Goal: Information Seeking & Learning: Learn about a topic

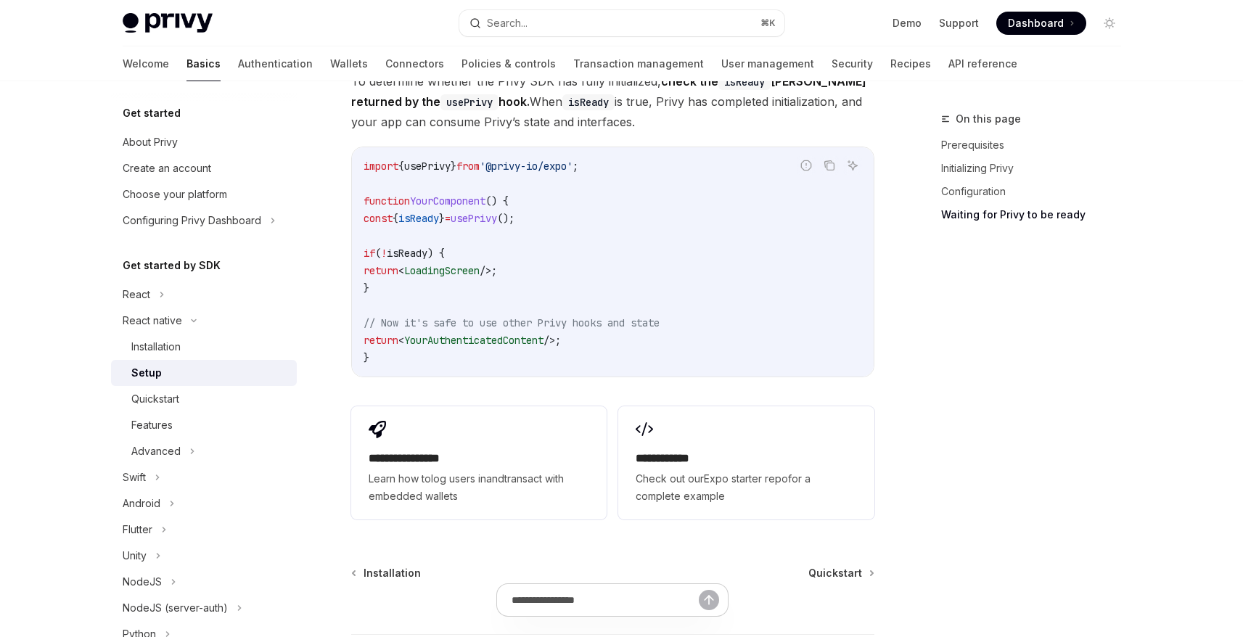
scroll to position [1348, 0]
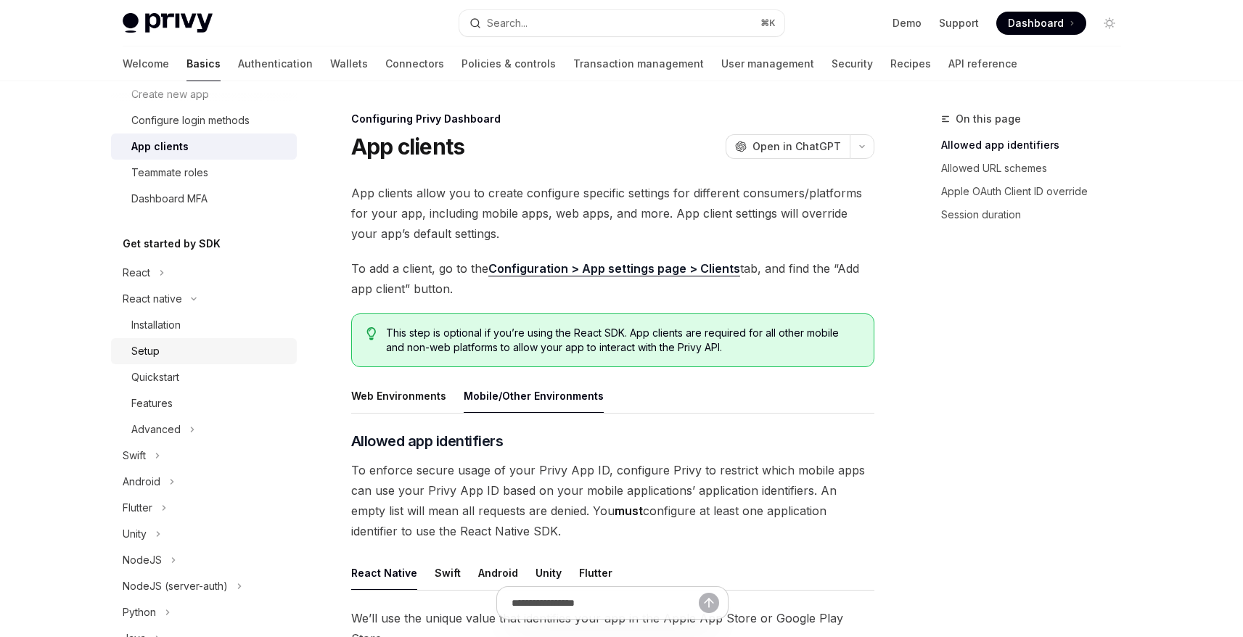
scroll to position [181, 0]
click at [164, 364] on link "Quickstart" at bounding box center [204, 375] width 186 height 26
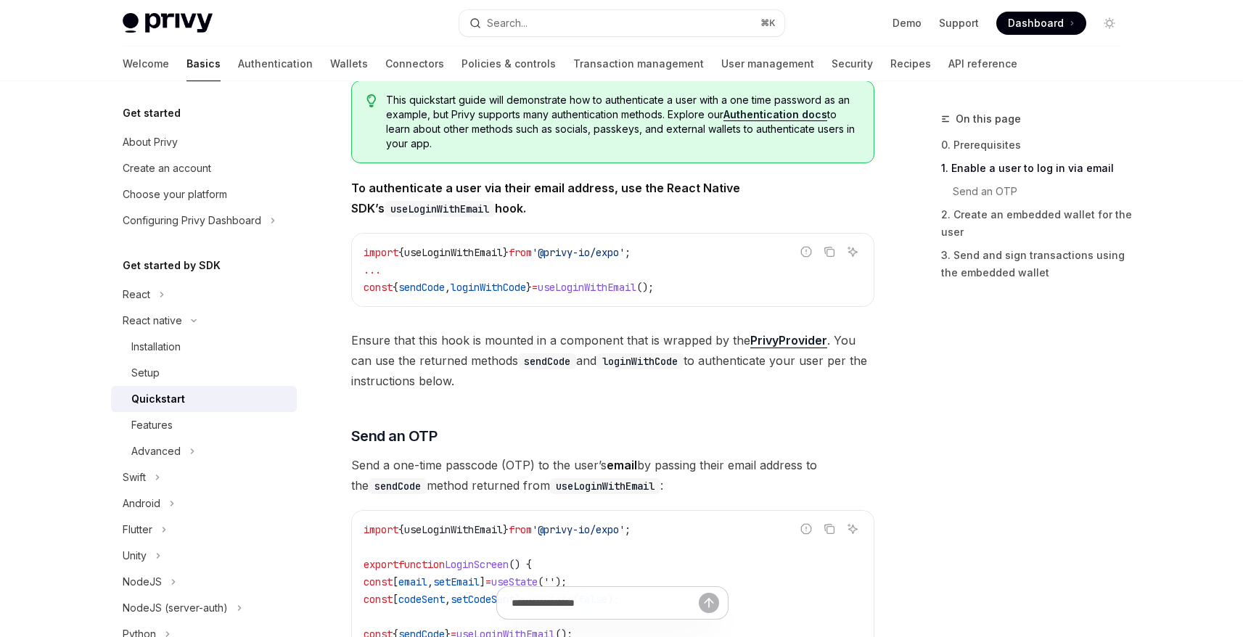
click at [623, 295] on code "import { useLoginWithEmail } from '@privy-io/expo' ; ... const { sendCode , log…" at bounding box center [613, 270] width 498 height 52
click at [167, 377] on div "Setup" at bounding box center [209, 372] width 157 height 17
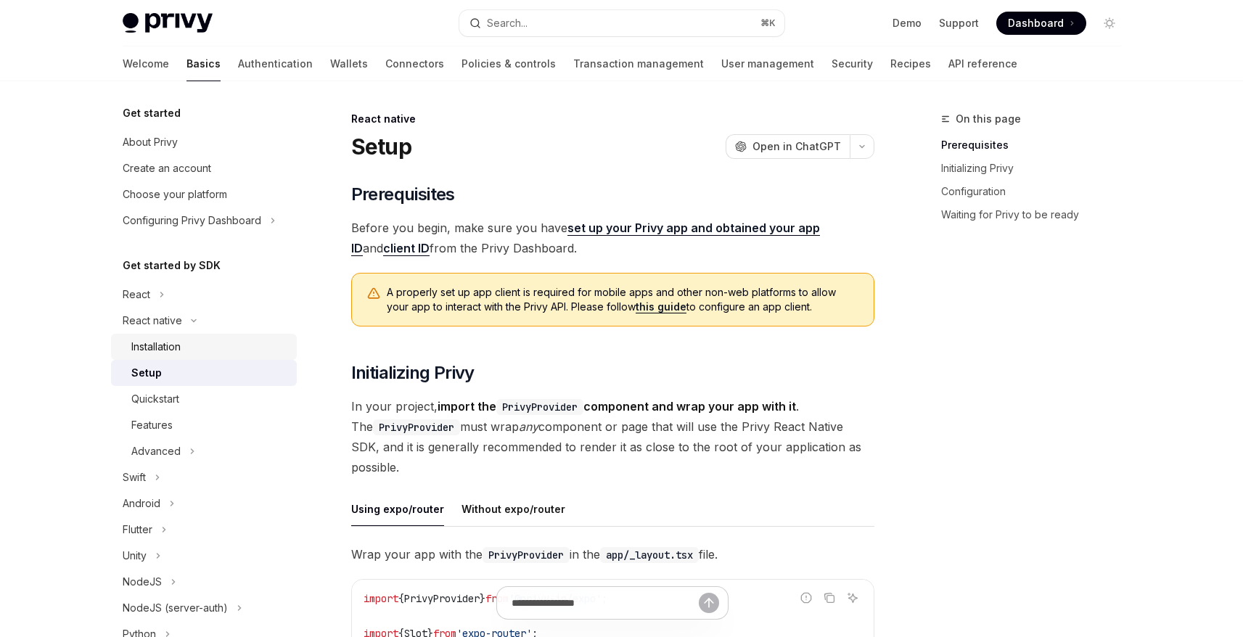
click at [169, 345] on div "Installation" at bounding box center [155, 346] width 49 height 17
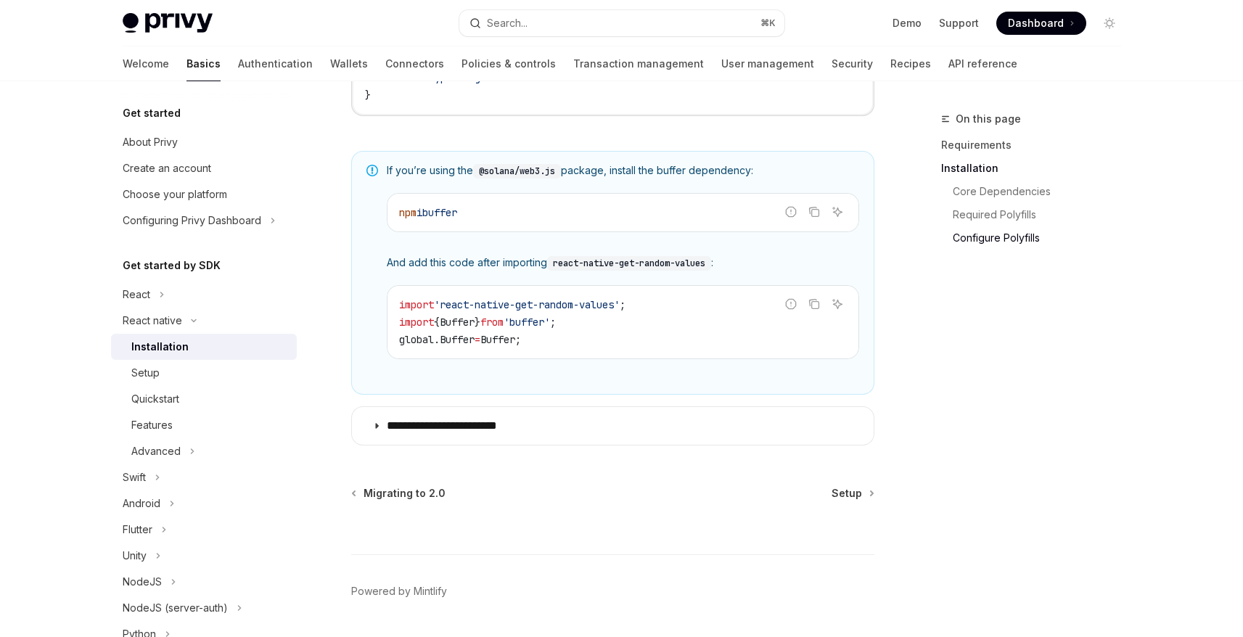
scroll to position [1093, 0]
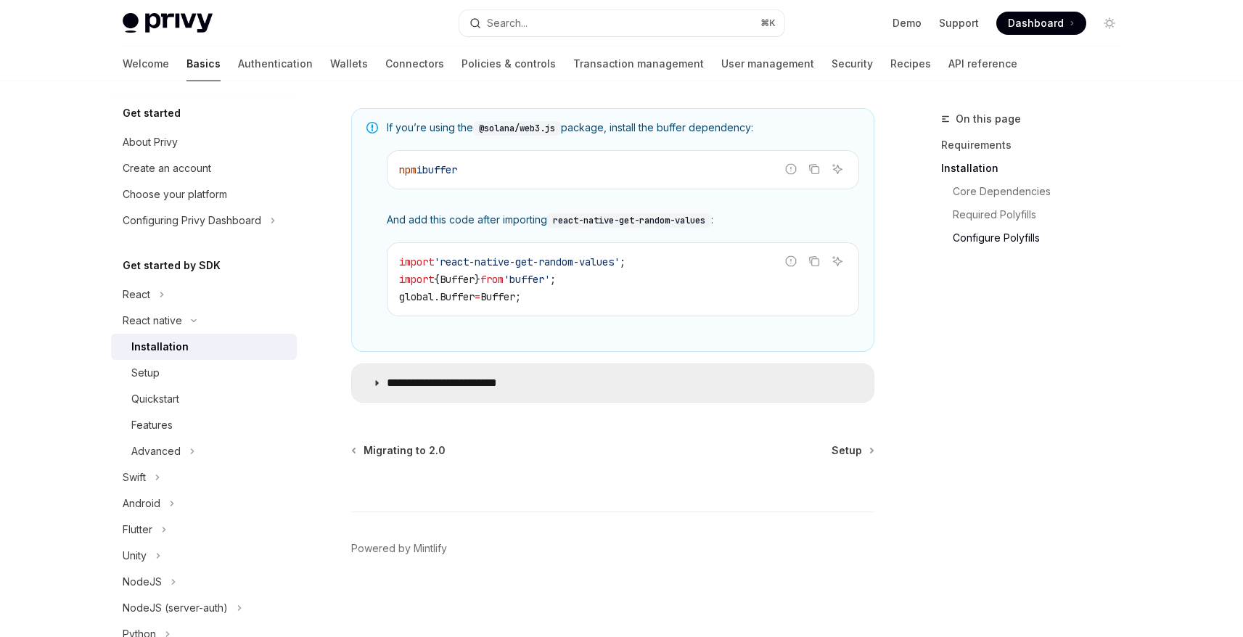
click at [377, 382] on icon at bounding box center [376, 383] width 9 height 9
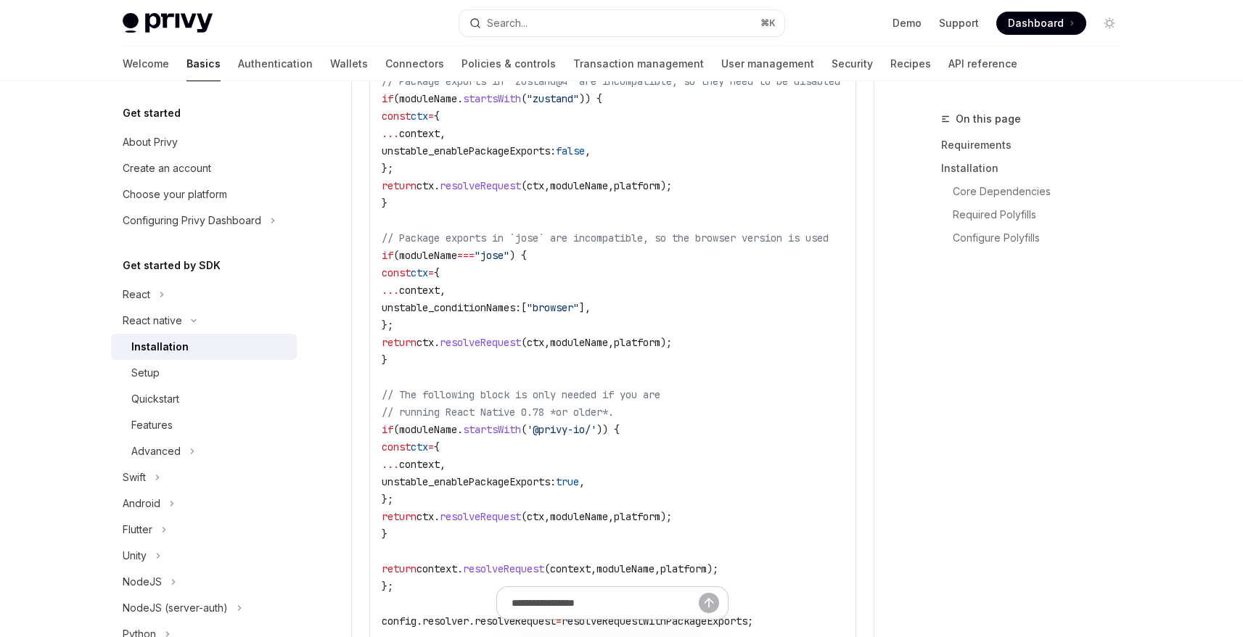
scroll to position [2648, 0]
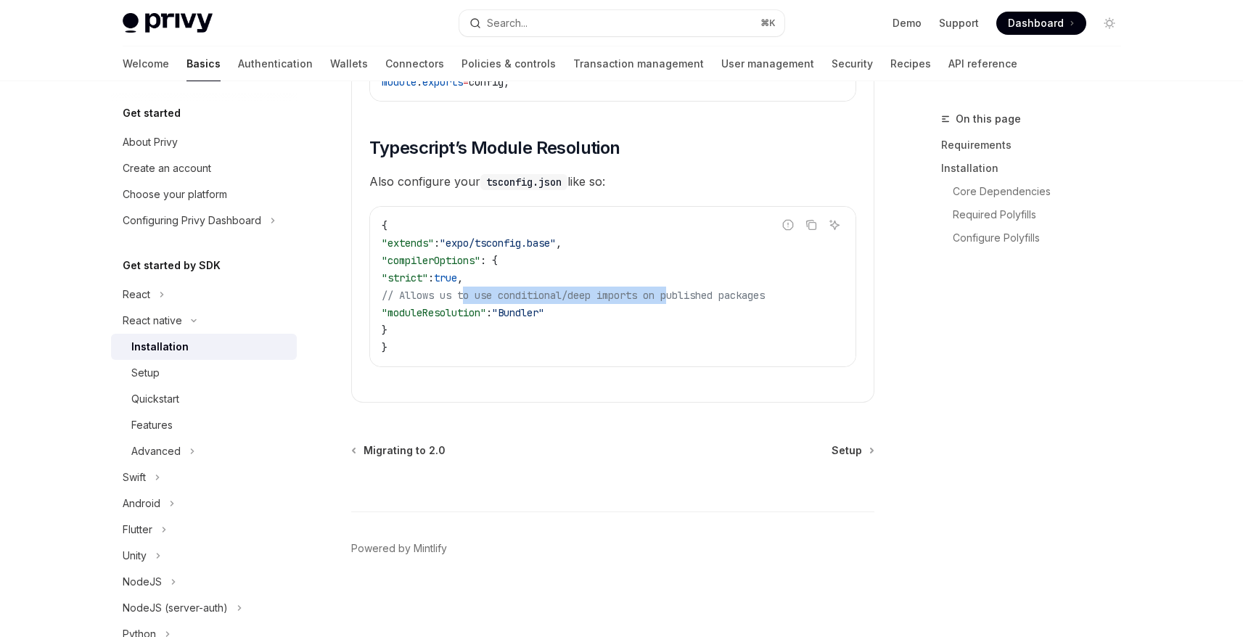
drag, startPoint x: 467, startPoint y: 289, endPoint x: 680, endPoint y: 290, distance: 213.3
click at [680, 290] on span "// Allows us to use conditional/deep imports on published packages" at bounding box center [573, 295] width 383 height 13
click at [765, 292] on span "// Allows us to use conditional/deep imports on published packages" at bounding box center [573, 295] width 383 height 13
drag, startPoint x: 482, startPoint y: 179, endPoint x: 562, endPoint y: 182, distance: 79.1
click at [562, 182] on code "tsconfig.json" at bounding box center [523, 182] width 87 height 16
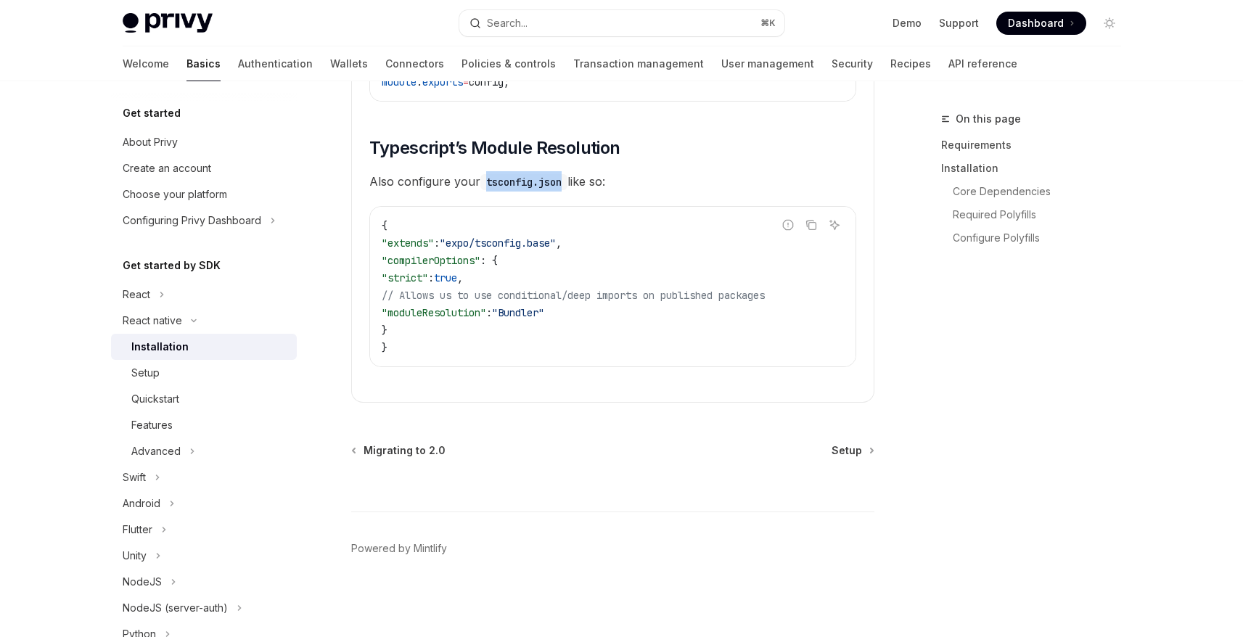
copy code "tsconfig.json"
drag, startPoint x: 432, startPoint y: 308, endPoint x: 625, endPoint y: 308, distance: 193.0
click at [625, 308] on code "{ "extends" : "expo/tsconfig.base" , "compilerOptions" : { "strict" : true , //…" at bounding box center [613, 286] width 462 height 139
copy span ""moduleResolution" : "Bundler""
click at [160, 391] on div "Quickstart" at bounding box center [155, 398] width 48 height 17
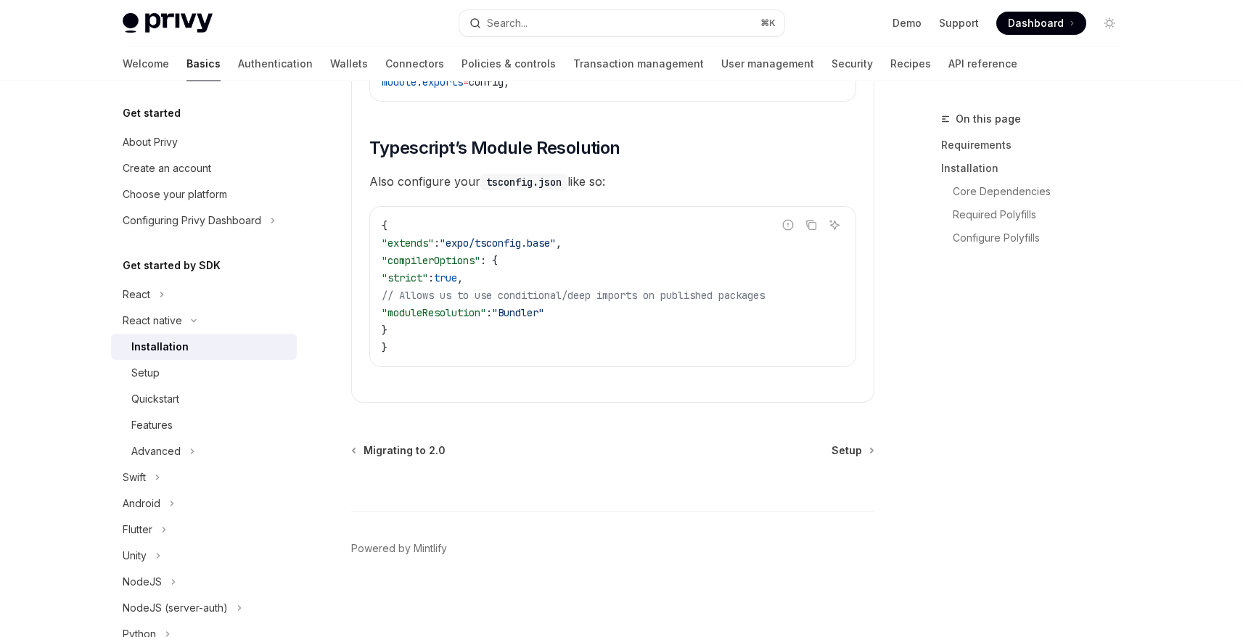
type textarea "*"
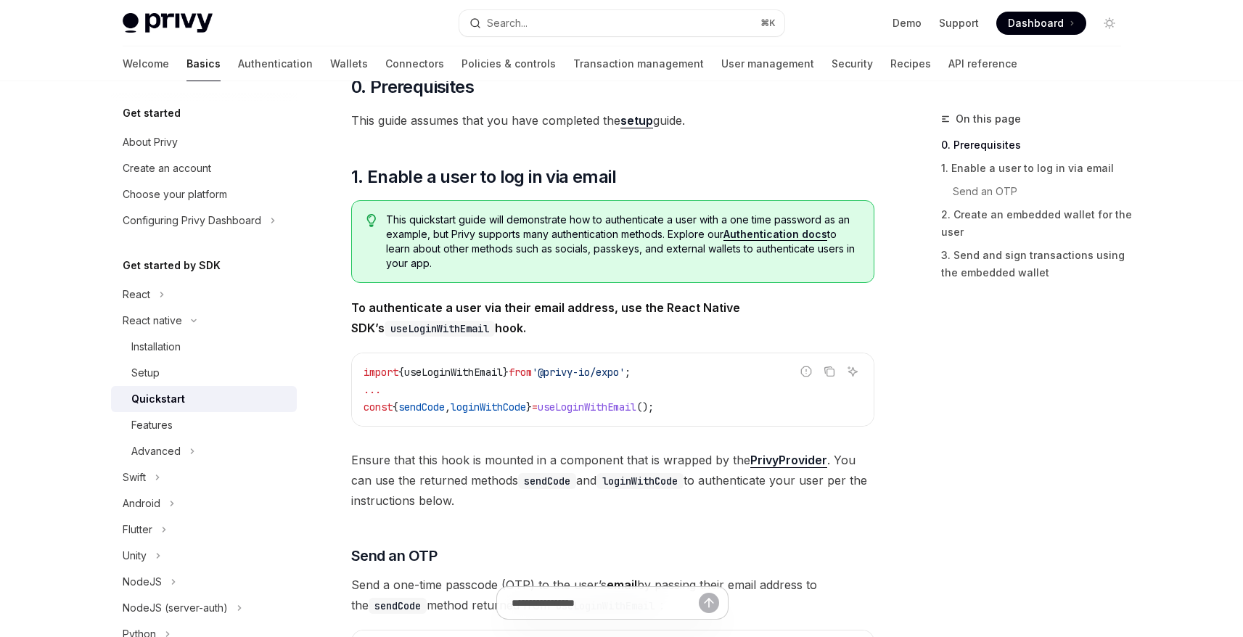
scroll to position [167, 0]
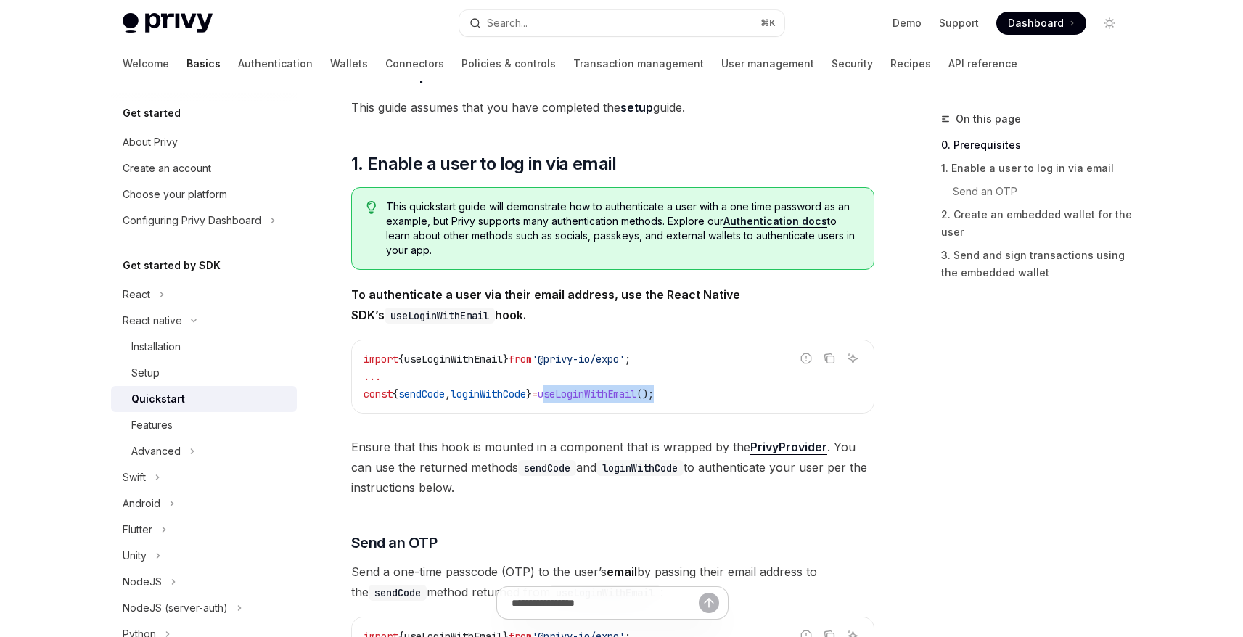
drag, startPoint x: 622, startPoint y: 393, endPoint x: 719, endPoint y: 395, distance: 97.2
click at [719, 395] on code "import { useLoginWithEmail } from '@privy-io/expo' ; ... const { sendCode , log…" at bounding box center [613, 376] width 498 height 52
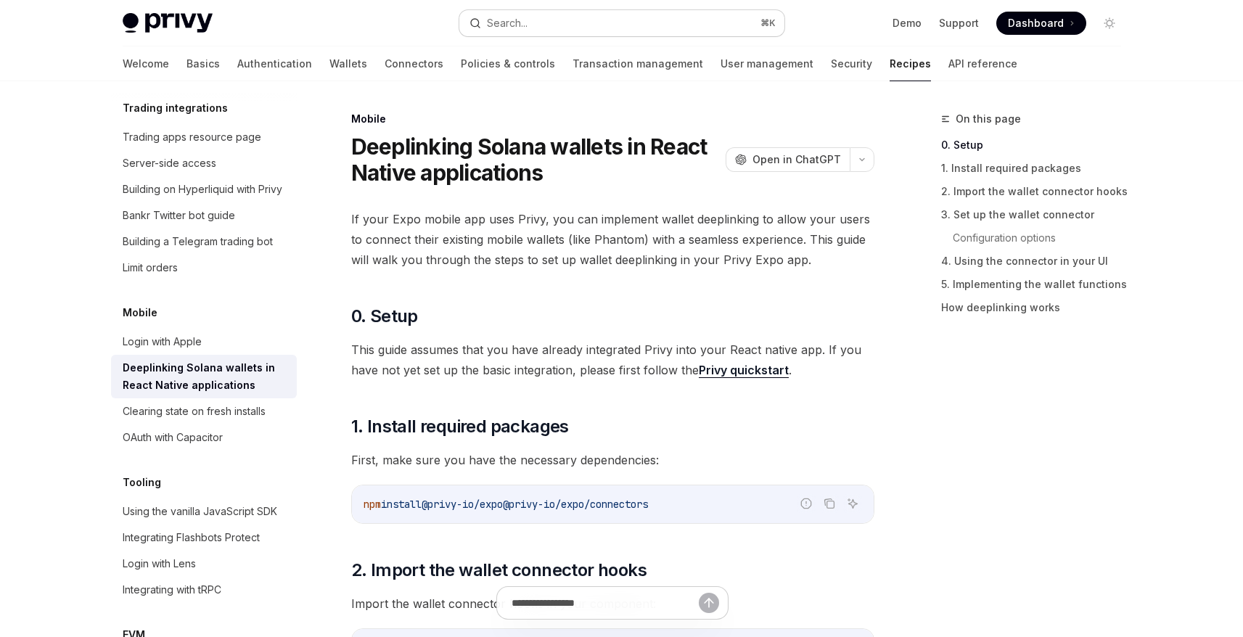
click at [530, 26] on button "Search... ⌘ K" at bounding box center [621, 23] width 325 height 26
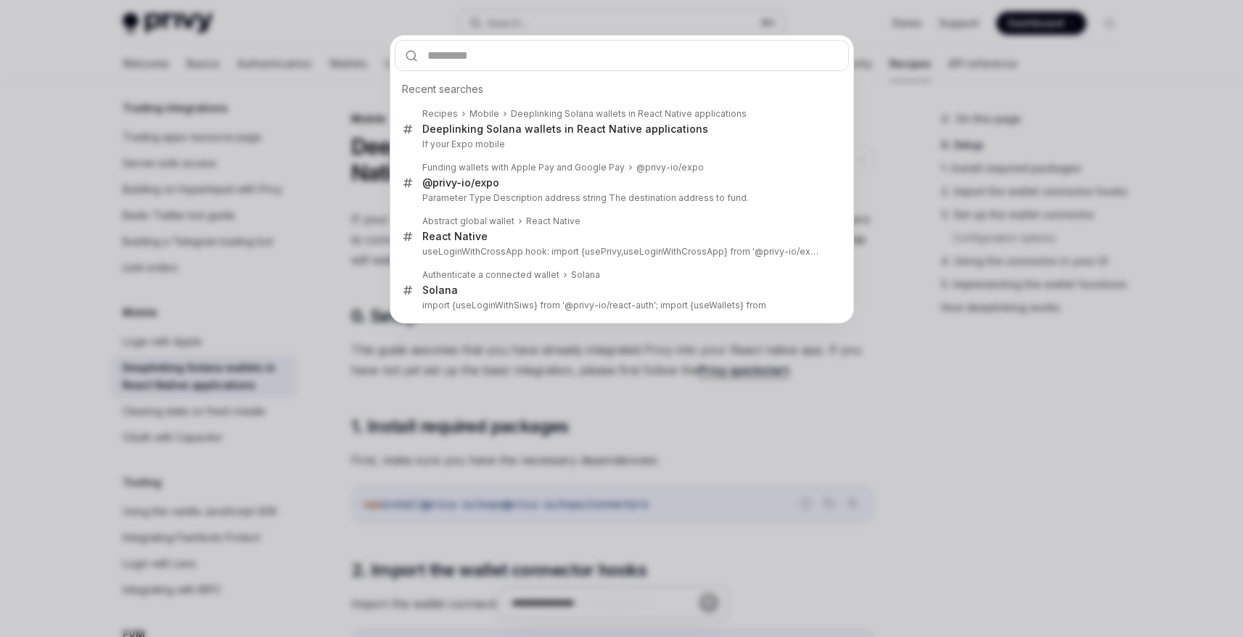
type input "**********"
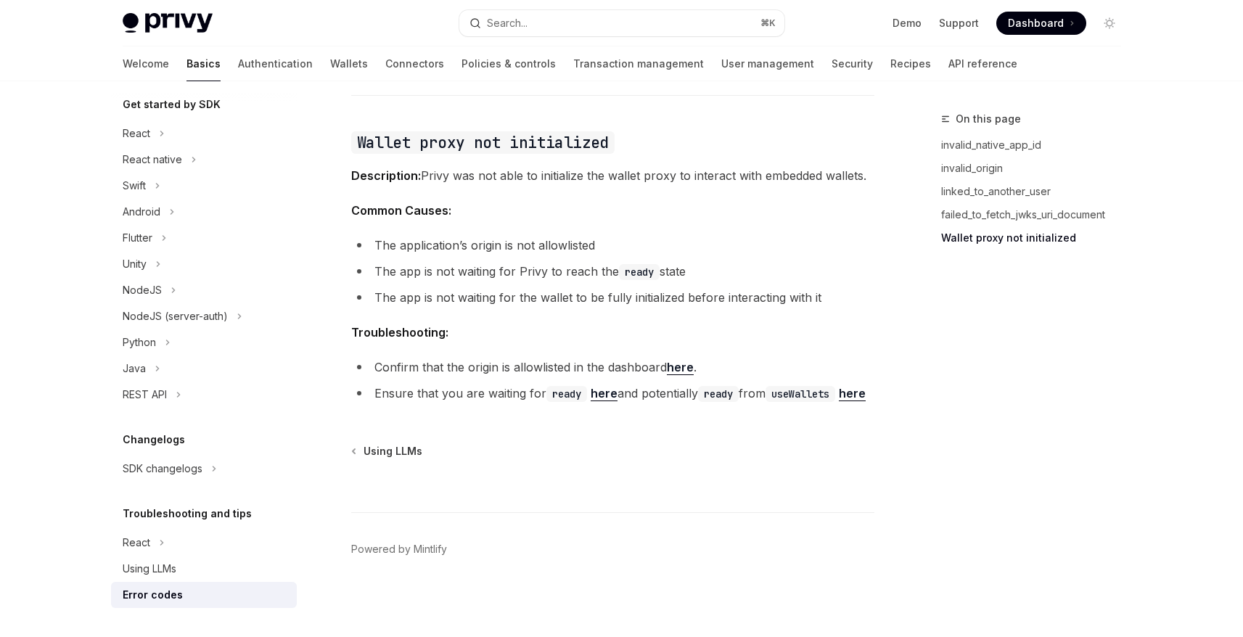
scroll to position [2293, 0]
drag, startPoint x: 482, startPoint y: 250, endPoint x: 692, endPoint y: 245, distance: 209.7
click at [692, 260] on li "The app is not waiting for Privy to reach the ready state" at bounding box center [612, 270] width 523 height 20
click at [839, 389] on link "here" at bounding box center [852, 392] width 27 height 15
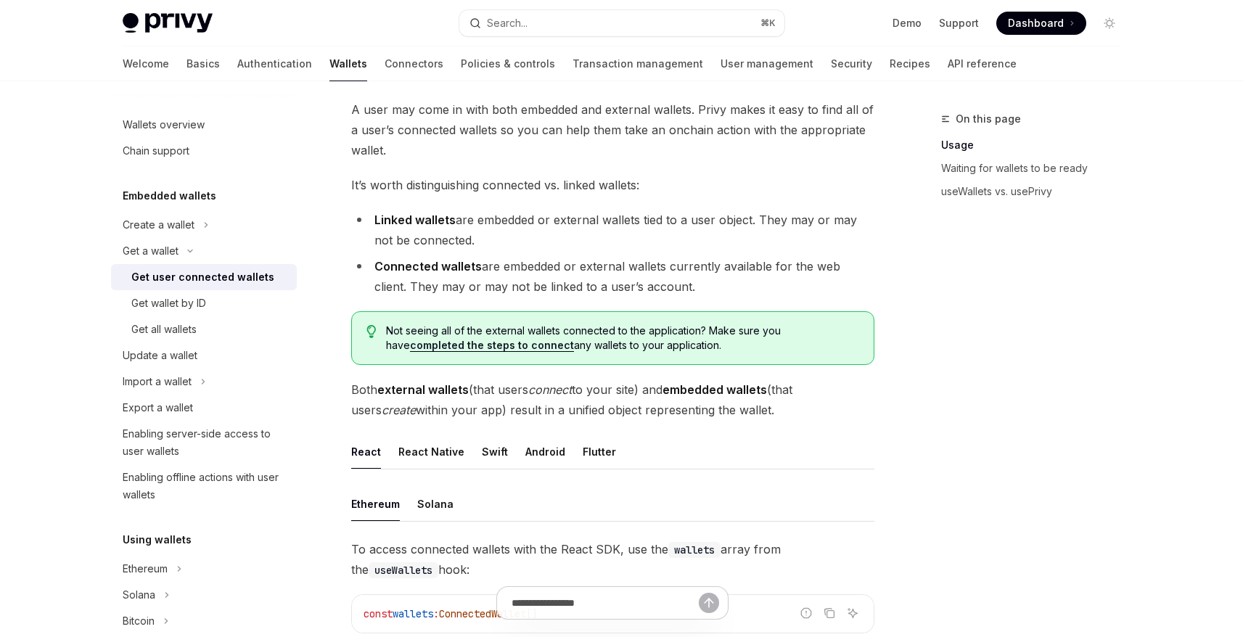
scroll to position [84, 0]
click at [411, 450] on button "React Native" at bounding box center [431, 451] width 66 height 34
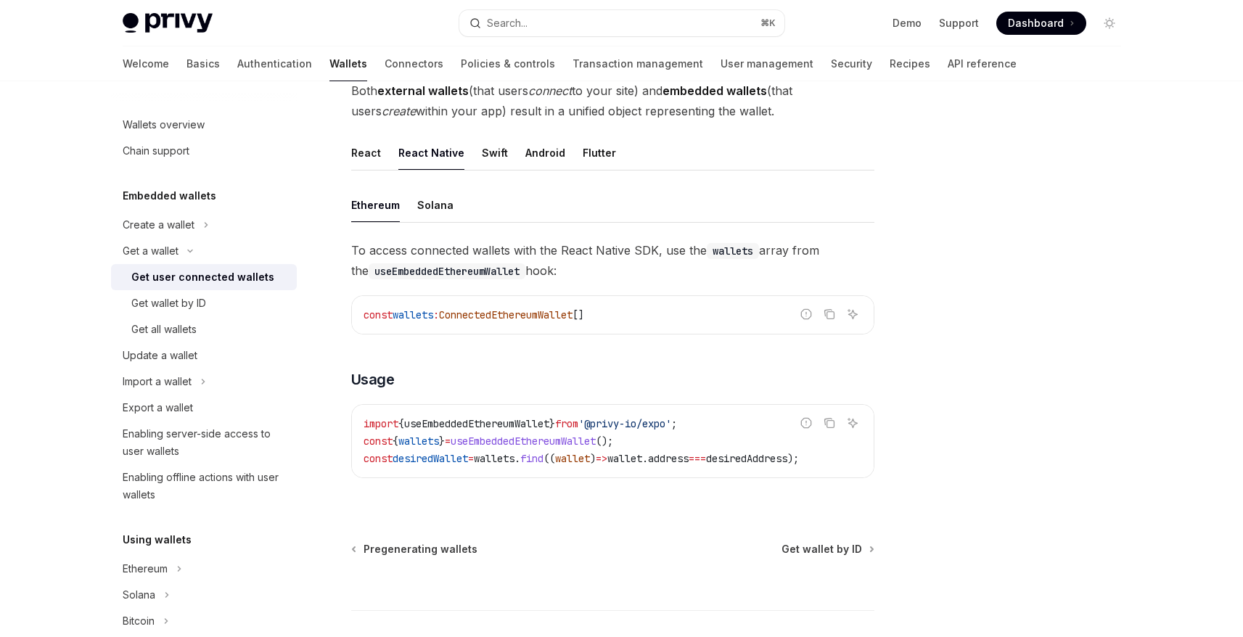
scroll to position [385, 0]
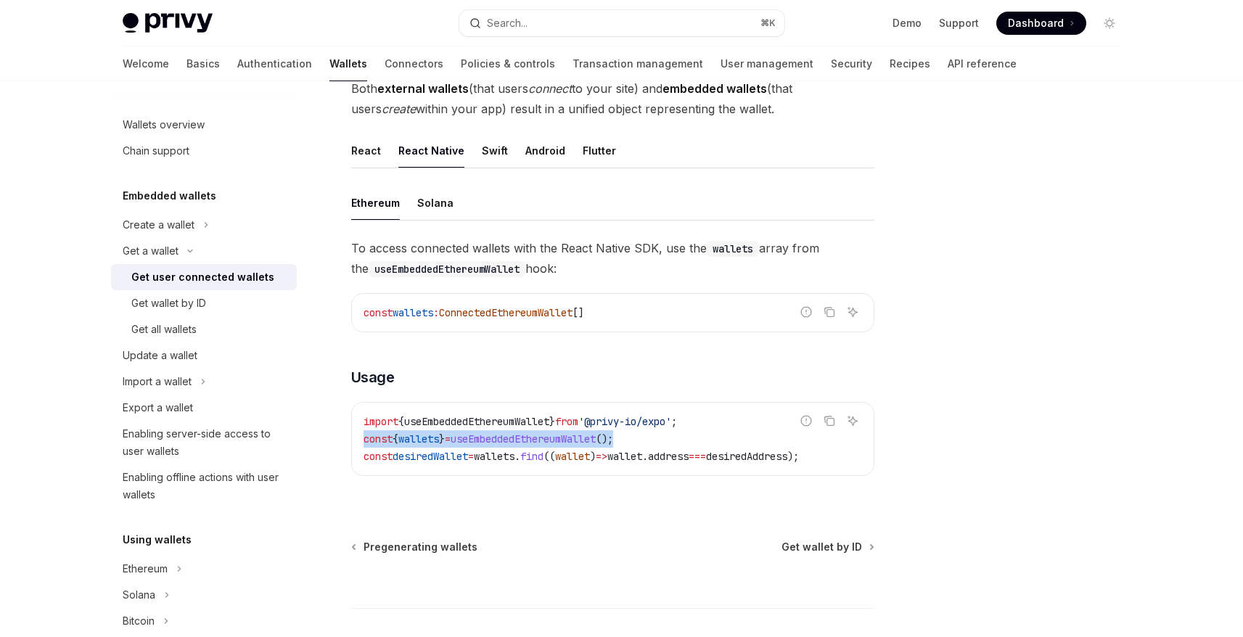
drag, startPoint x: 363, startPoint y: 441, endPoint x: 659, endPoint y: 438, distance: 296.0
click at [659, 438] on code "import { useEmbeddedEthereumWallet } from '@privy-io/expo' ; const { wallets } …" at bounding box center [613, 439] width 498 height 52
copy span "const { wallets } = useEmbeddedEthereumWallet ();"
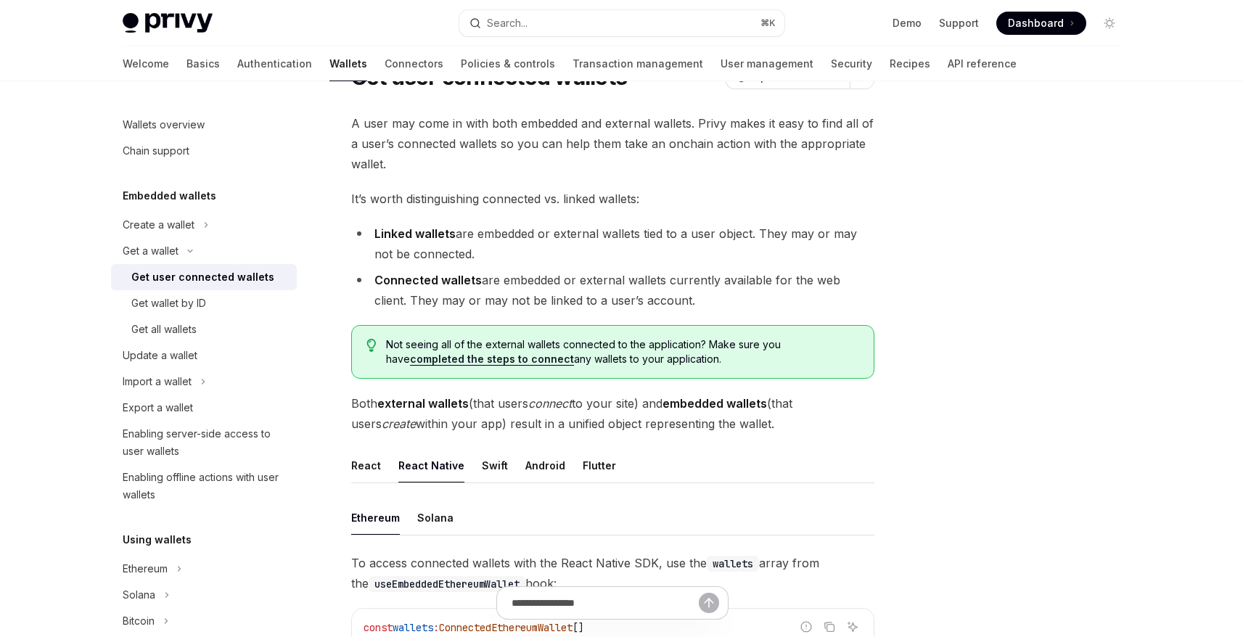
scroll to position [0, 0]
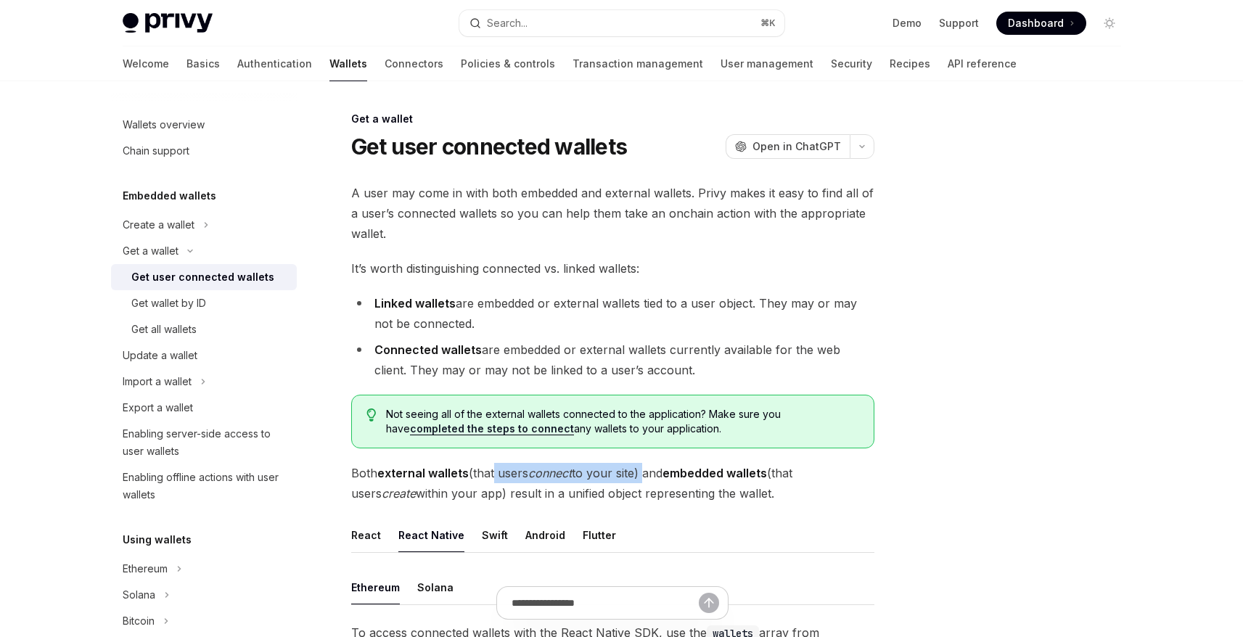
drag, startPoint x: 495, startPoint y: 473, endPoint x: 645, endPoint y: 474, distance: 150.2
click at [645, 474] on span "Both external wallets (that users connect to your site) and embedded wallets (t…" at bounding box center [612, 483] width 523 height 41
drag, startPoint x: 516, startPoint y: 493, endPoint x: 743, endPoint y: 498, distance: 227.1
click at [743, 498] on span "Both external wallets (that users connect to your site) and embedded wallets (t…" at bounding box center [612, 483] width 523 height 41
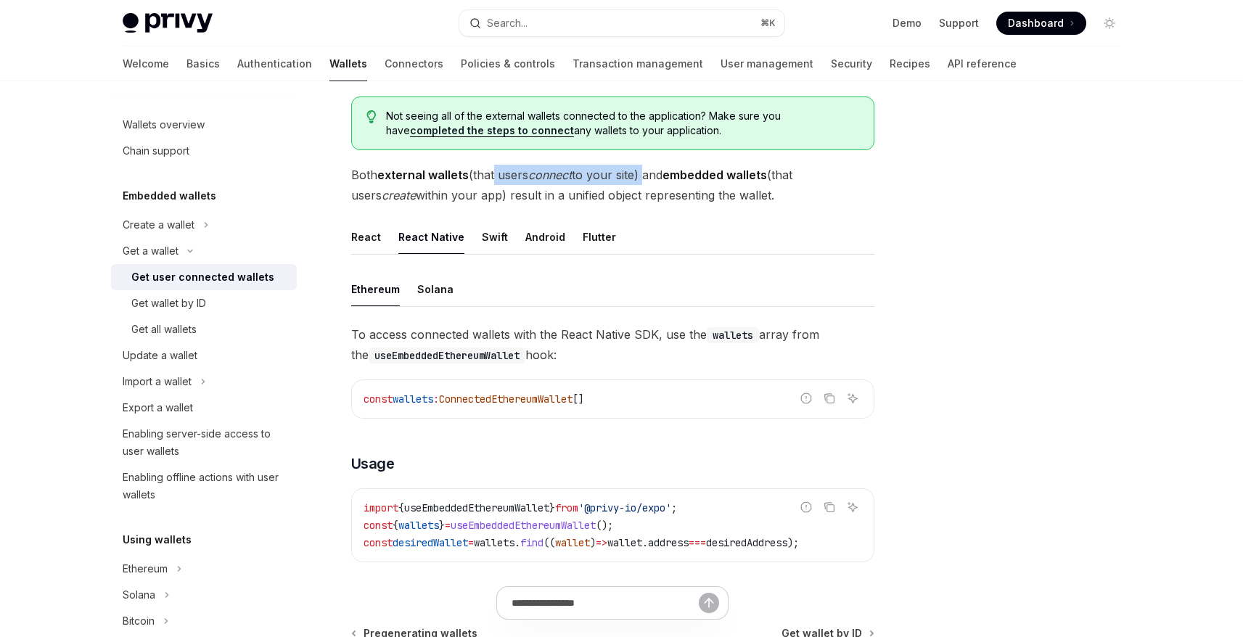
scroll to position [303, 0]
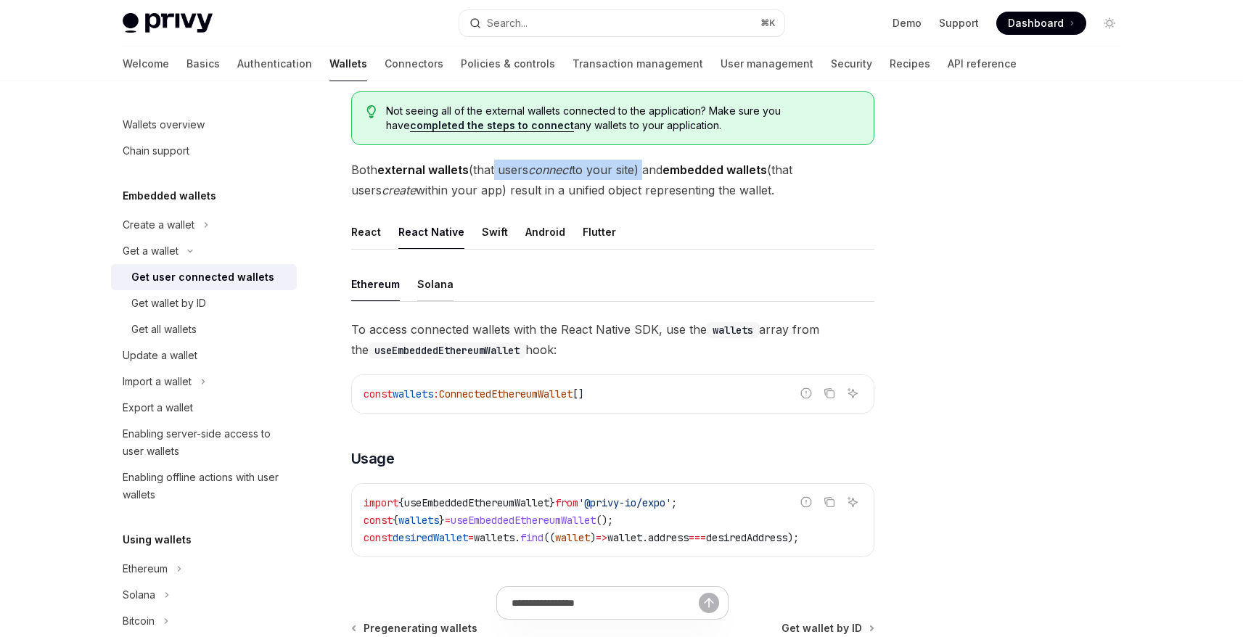
click at [438, 284] on button "Solana" at bounding box center [435, 284] width 36 height 34
type textarea "*"
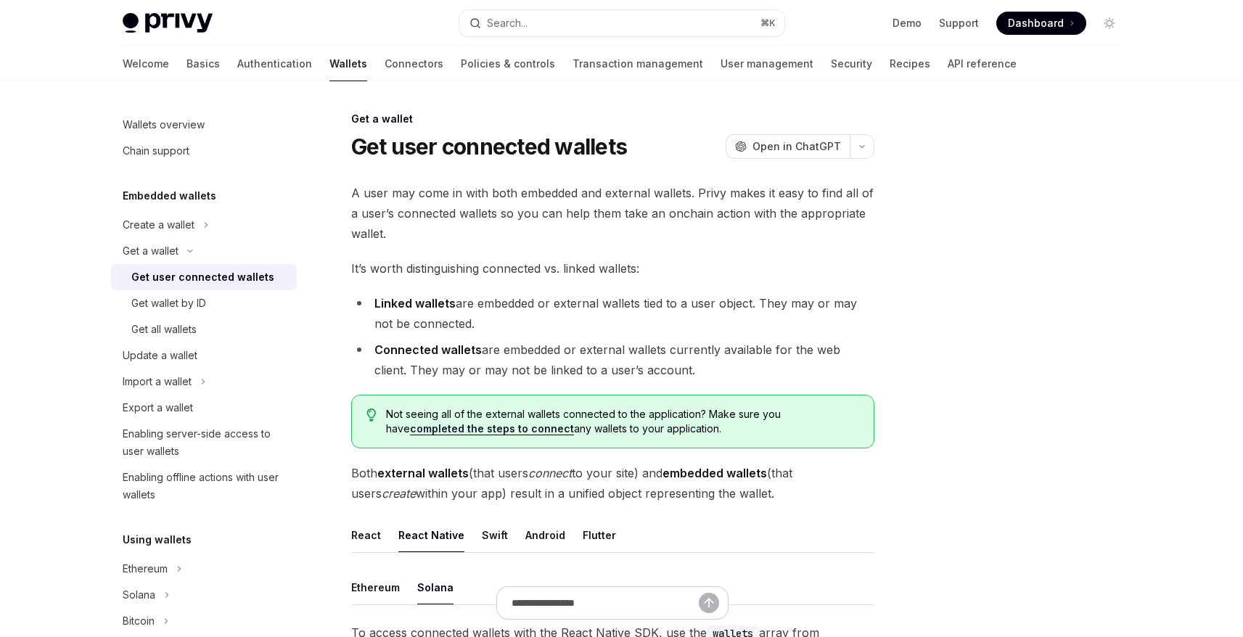
click at [458, 306] on li "Linked wallets are embedded or external wallets tied to a user object. They may…" at bounding box center [612, 313] width 523 height 41
drag, startPoint x: 459, startPoint y: 303, endPoint x: 749, endPoint y: 308, distance: 290.3
click at [749, 308] on li "Linked wallets are embedded or external wallets tied to a user object. They may…" at bounding box center [612, 313] width 523 height 41
drag, startPoint x: 393, startPoint y: 327, endPoint x: 487, endPoint y: 326, distance: 93.6
click at [487, 326] on li "Linked wallets are embedded or external wallets tied to a user object. They may…" at bounding box center [612, 313] width 523 height 41
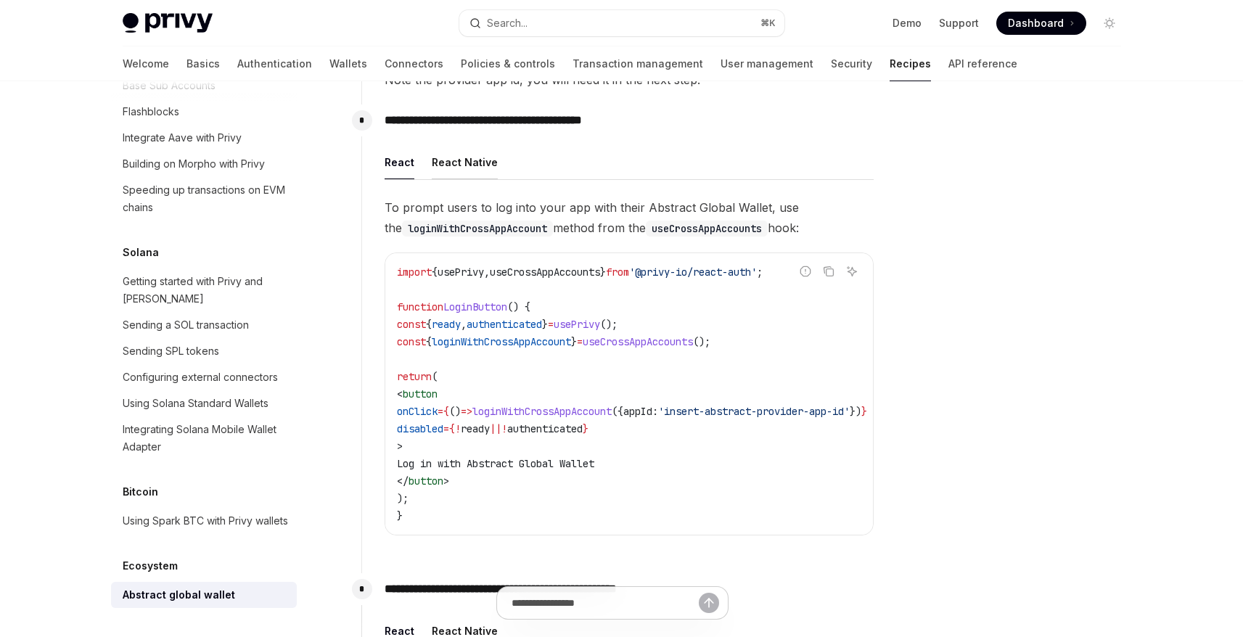
scroll to position [324, 0]
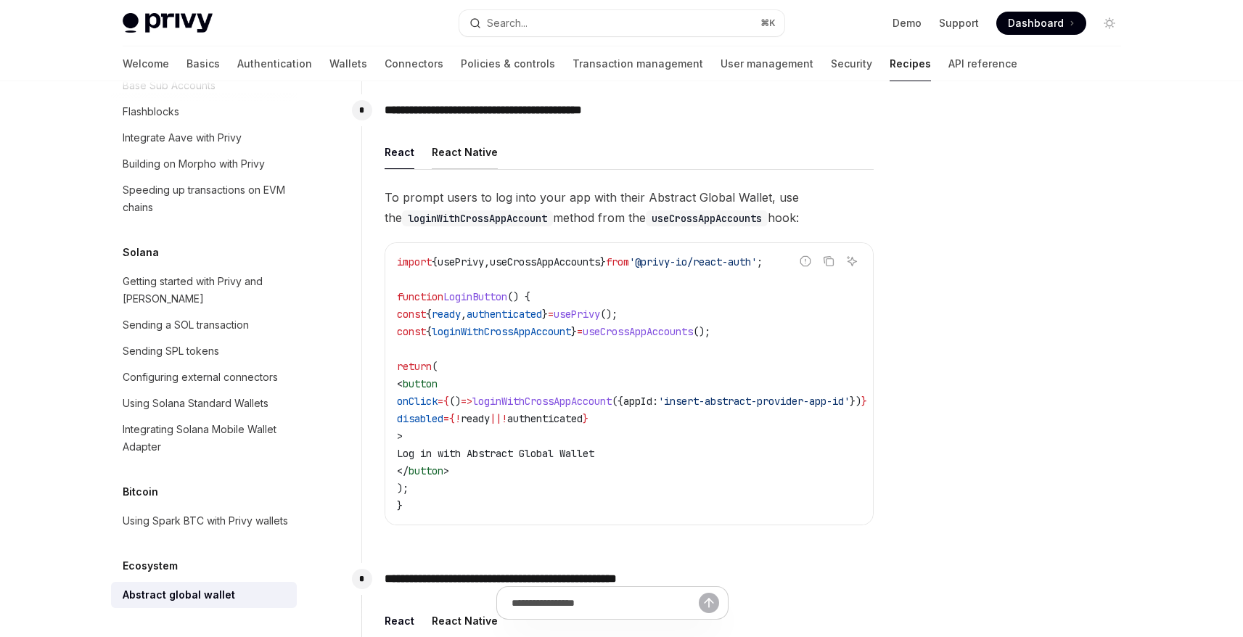
click at [469, 151] on button "React Native" at bounding box center [465, 152] width 66 height 34
type textarea "*"
